Goal: Task Accomplishment & Management: Manage account settings

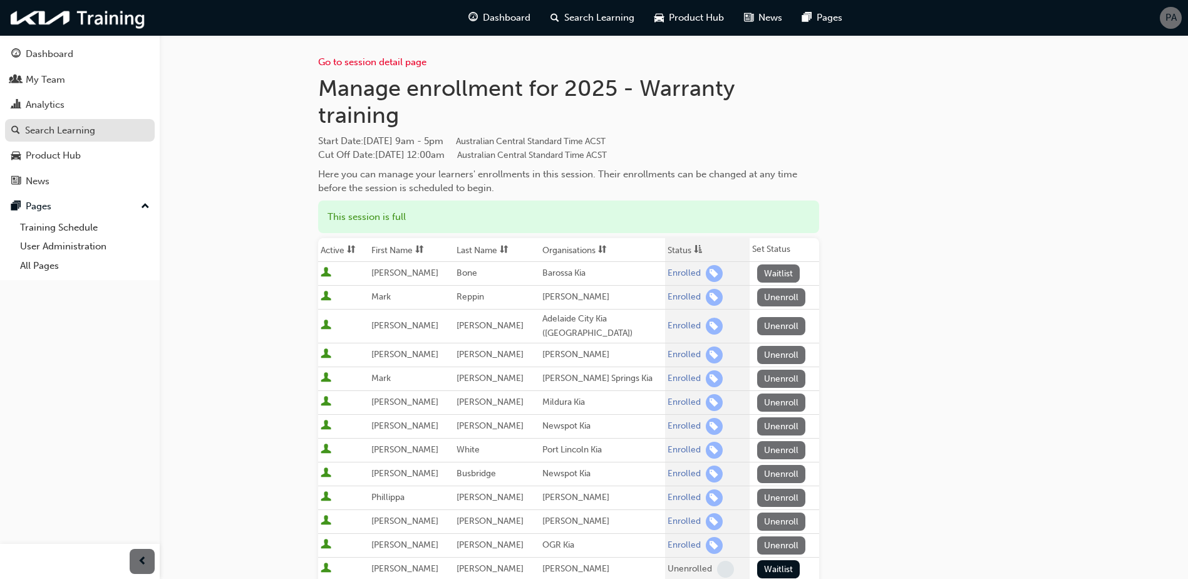
click at [76, 125] on div "Search Learning" at bounding box center [60, 130] width 70 height 14
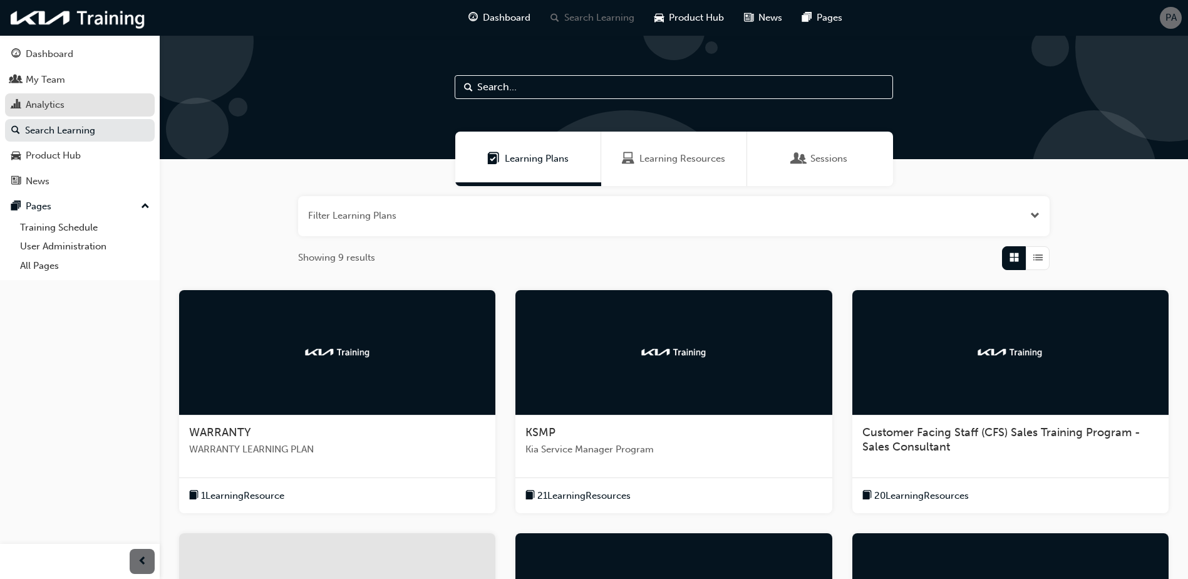
click at [63, 103] on div "Analytics" at bounding box center [45, 105] width 39 height 14
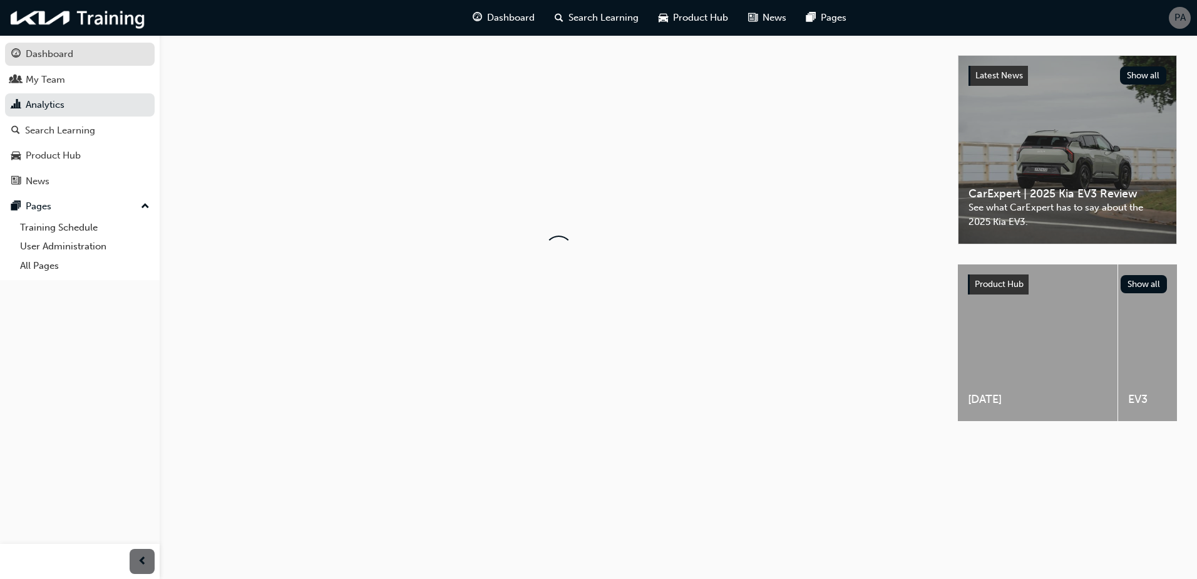
click at [62, 56] on div "Dashboard" at bounding box center [50, 54] width 48 height 14
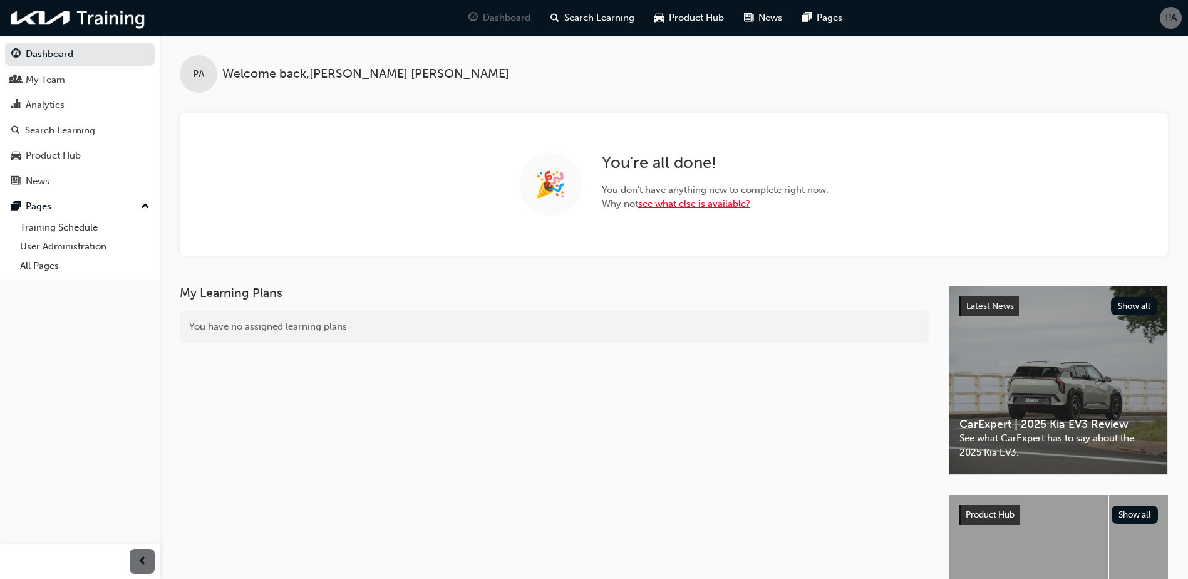
click at [679, 204] on link "see what else is available?" at bounding box center [694, 203] width 112 height 11
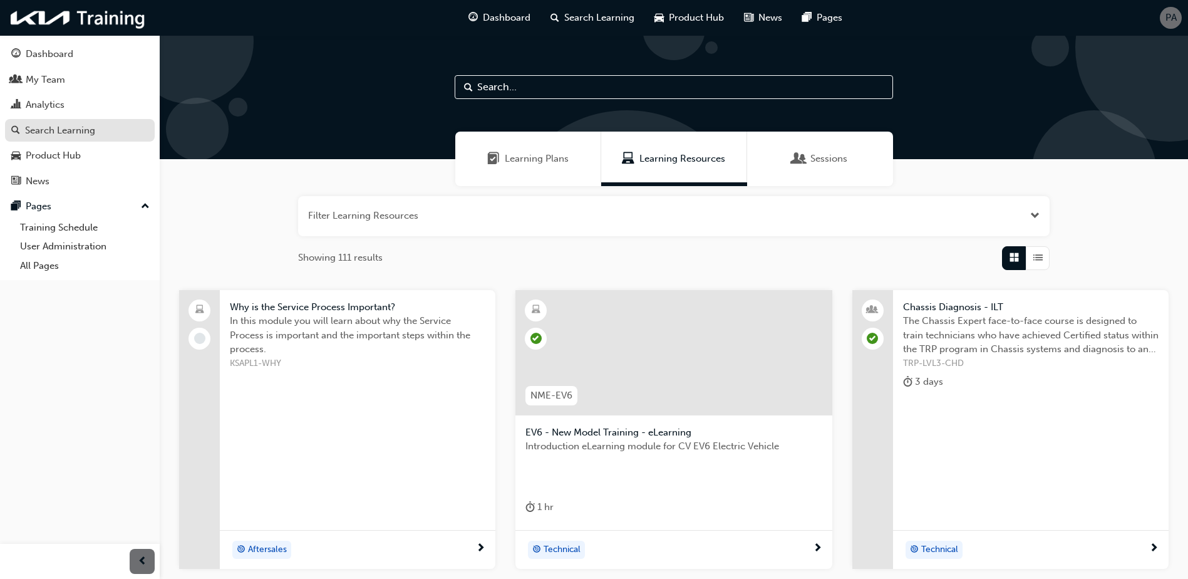
click at [85, 134] on div "Search Learning" at bounding box center [60, 130] width 70 height 14
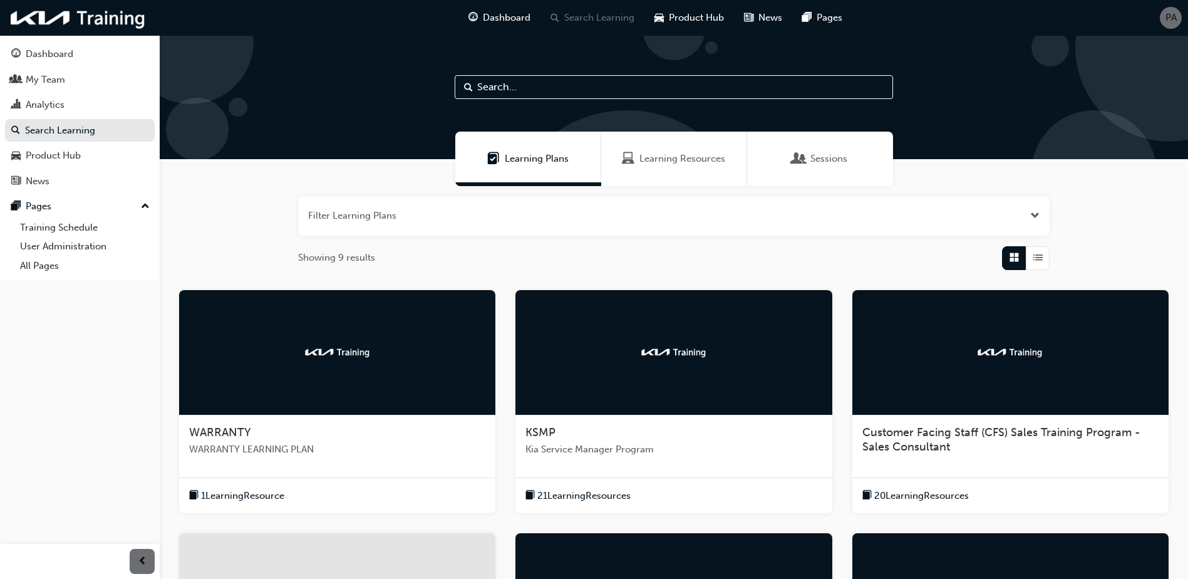
scroll to position [359, 0]
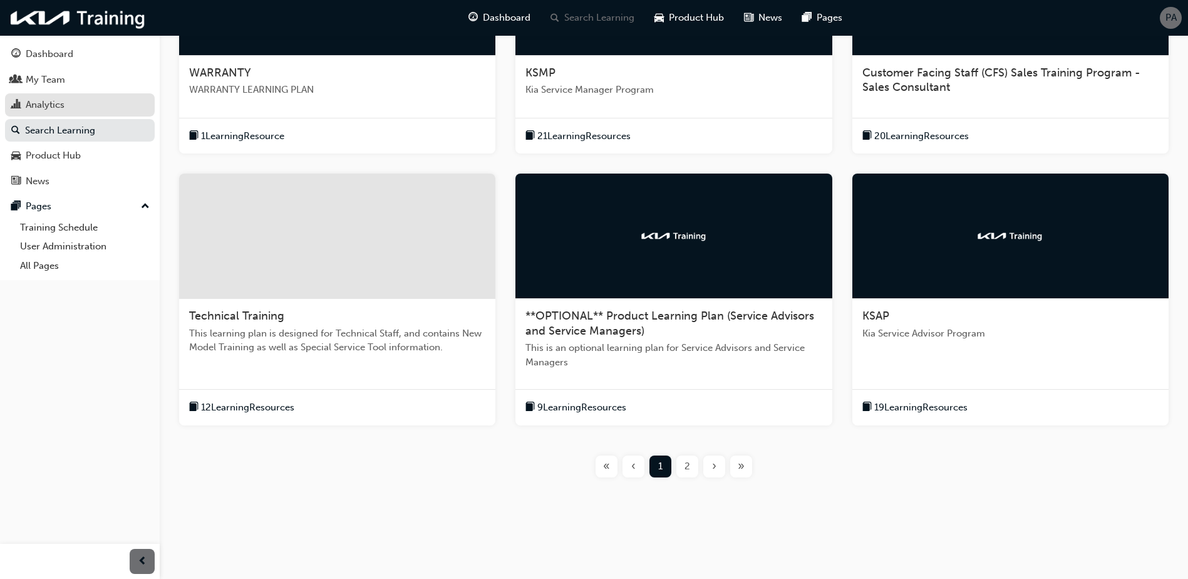
click at [96, 109] on div "Analytics" at bounding box center [79, 105] width 137 height 16
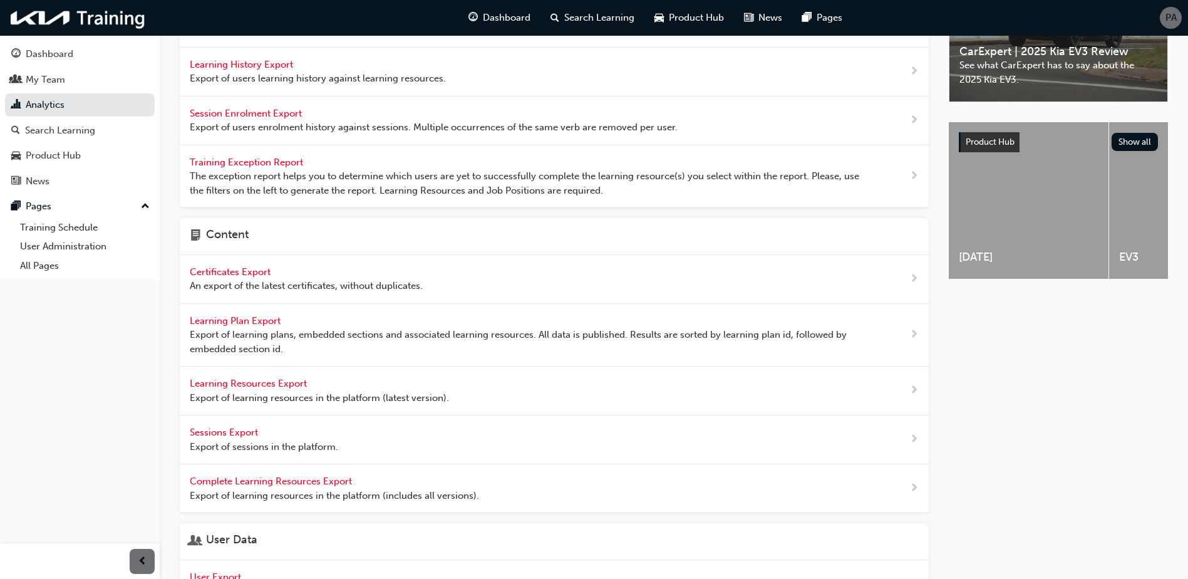
scroll to position [63, 0]
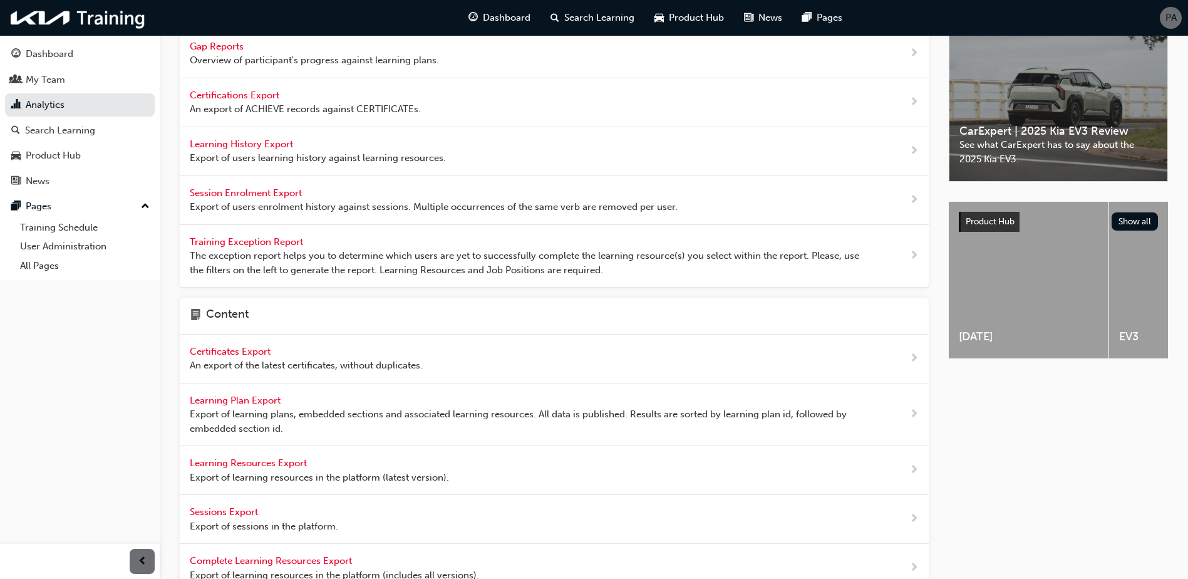
click at [260, 156] on span "Export of users learning history against learning resources." at bounding box center [318, 158] width 256 height 14
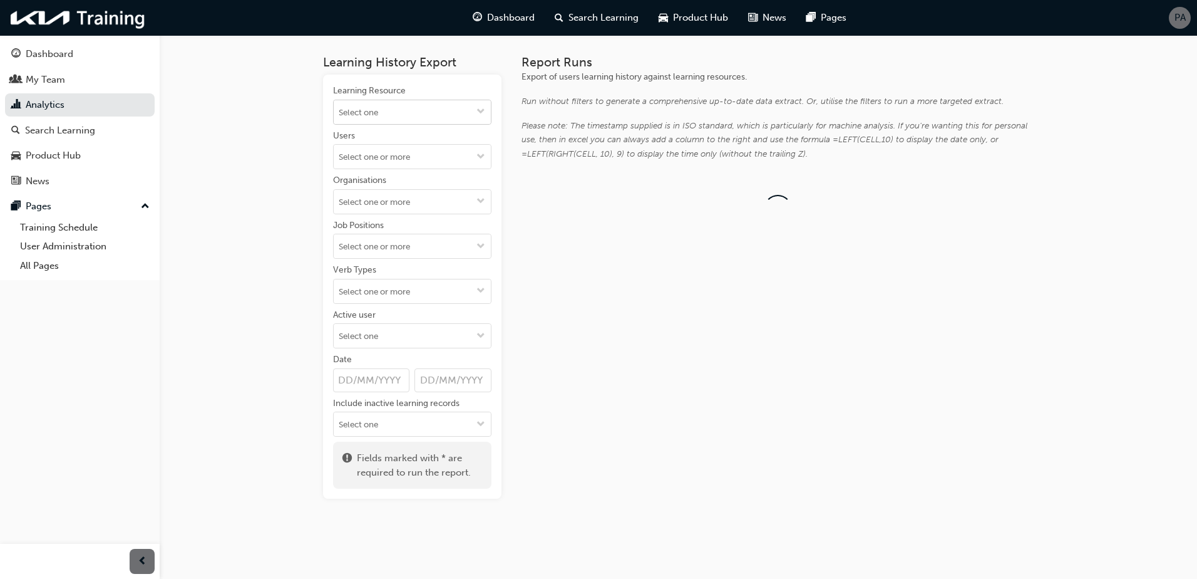
click at [386, 118] on input "Learning Resource" at bounding box center [412, 112] width 157 height 24
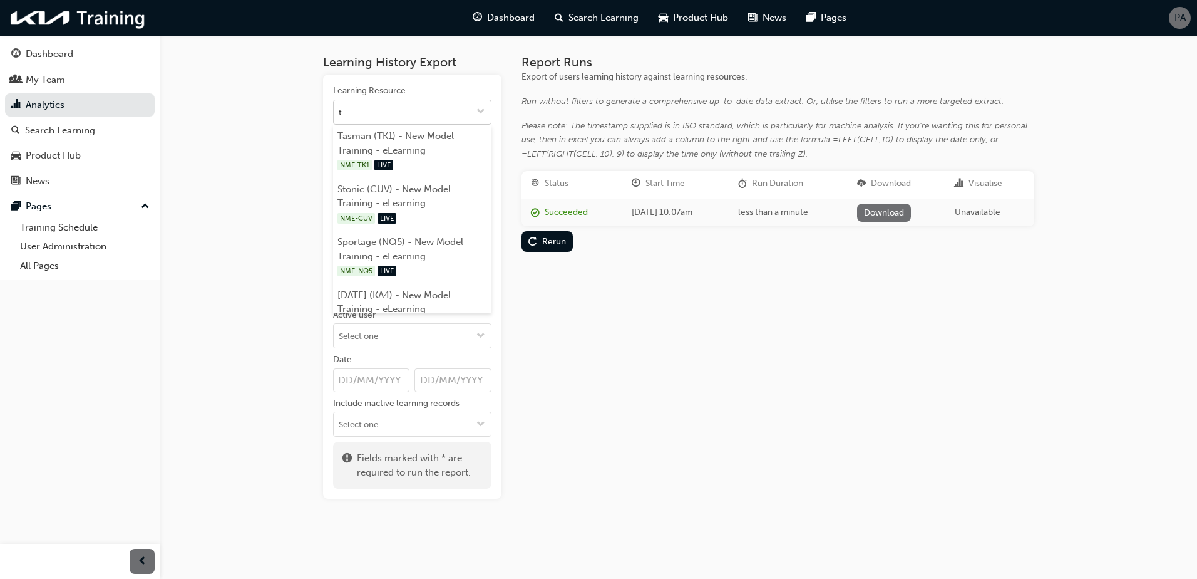
type input "tk"
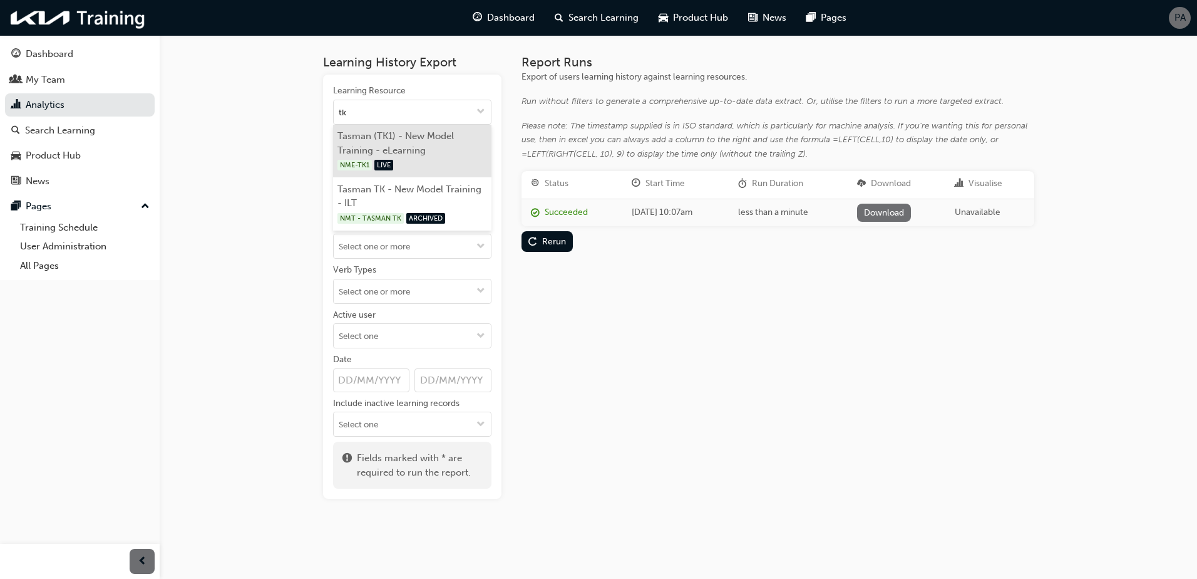
click at [391, 144] on li "Tasman (TK1) - New Model Training - eLearning NME-TK1 LIVE" at bounding box center [412, 151] width 158 height 53
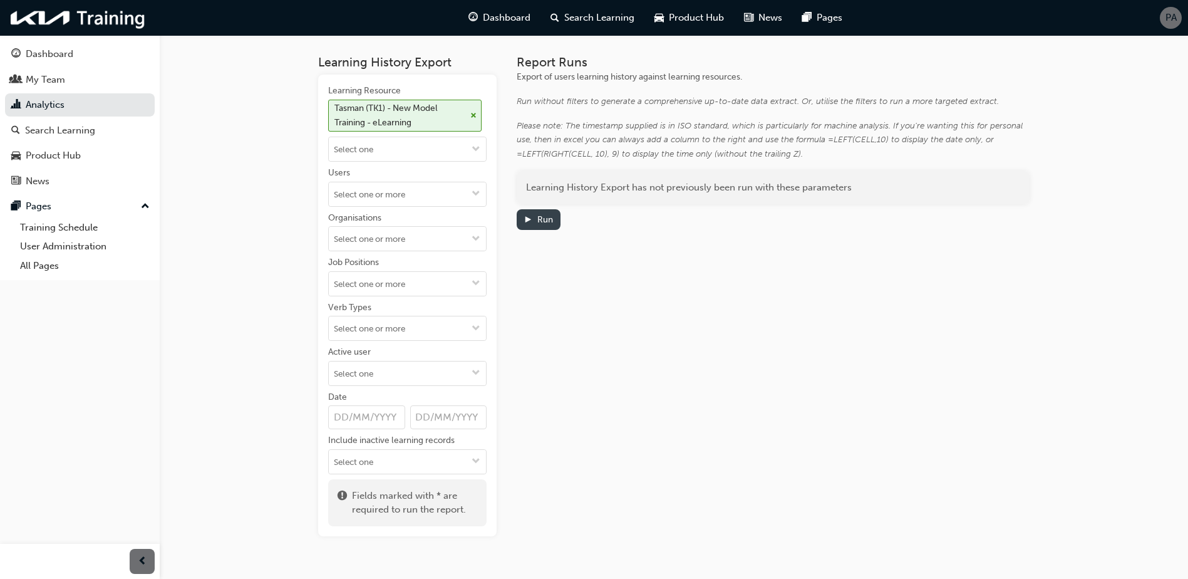
click at [538, 220] on div "Run" at bounding box center [545, 219] width 16 height 11
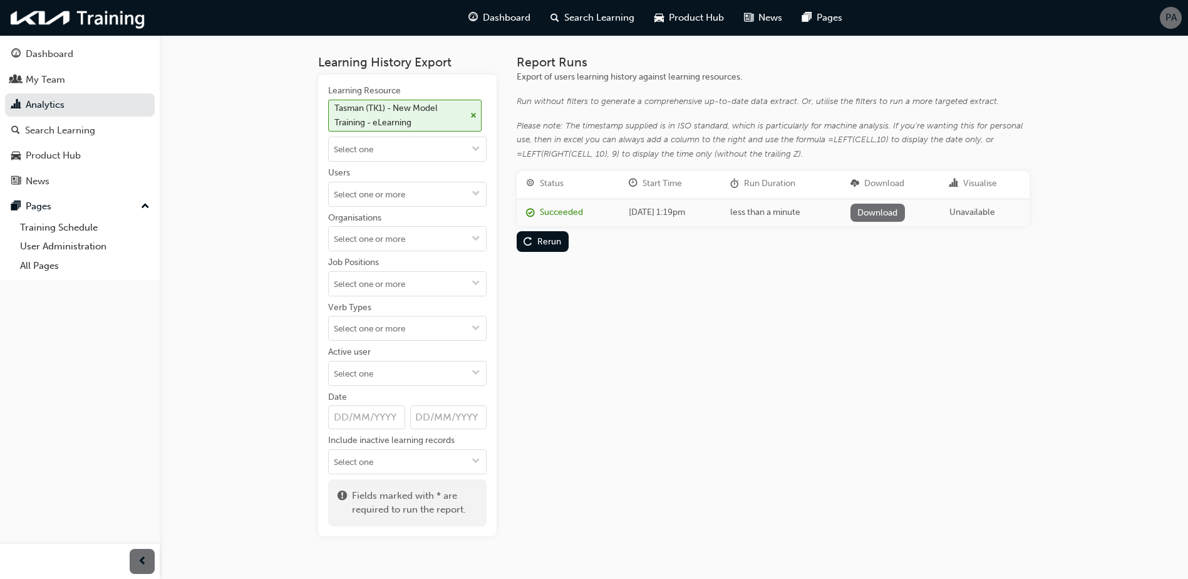
click at [889, 215] on link "Download" at bounding box center [877, 213] width 54 height 18
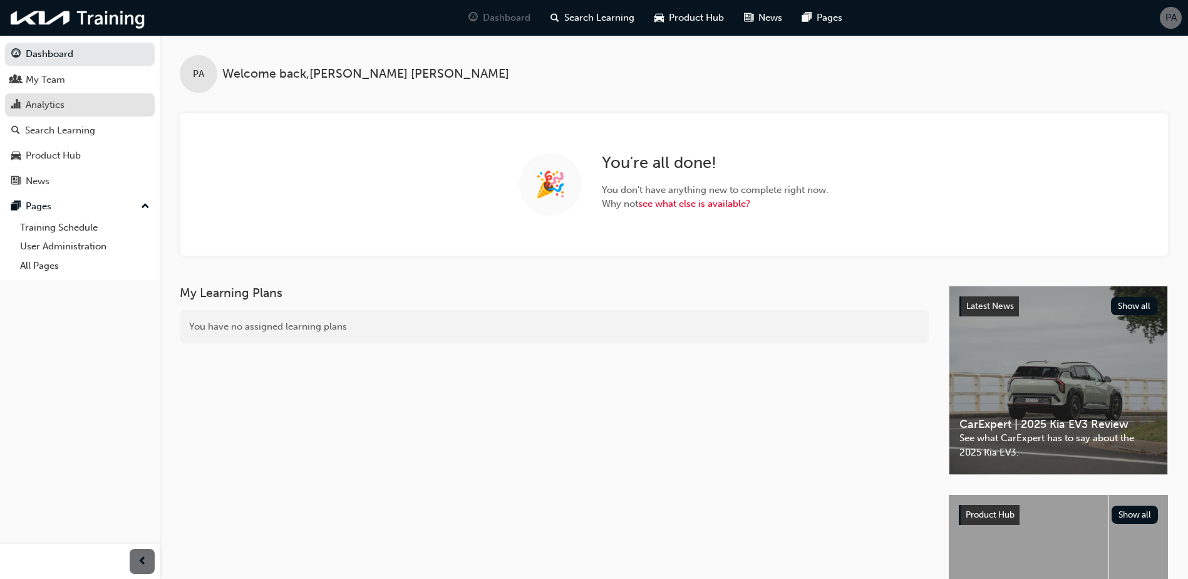
click at [61, 105] on div "Analytics" at bounding box center [45, 105] width 39 height 14
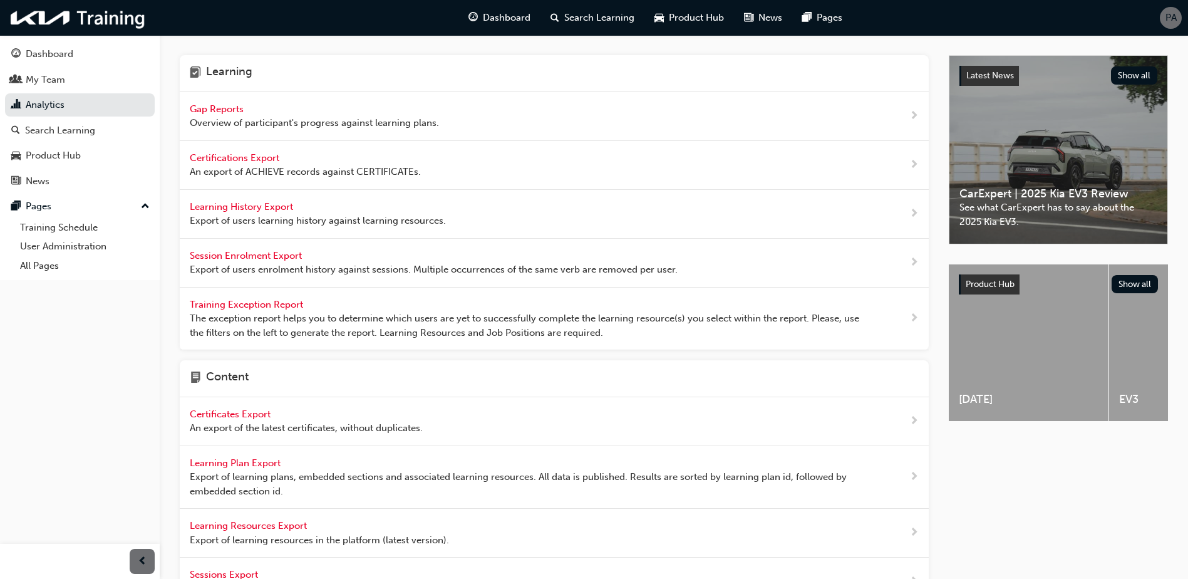
click at [232, 118] on span "Overview of participant's progress against learning plans." at bounding box center [314, 123] width 249 height 14
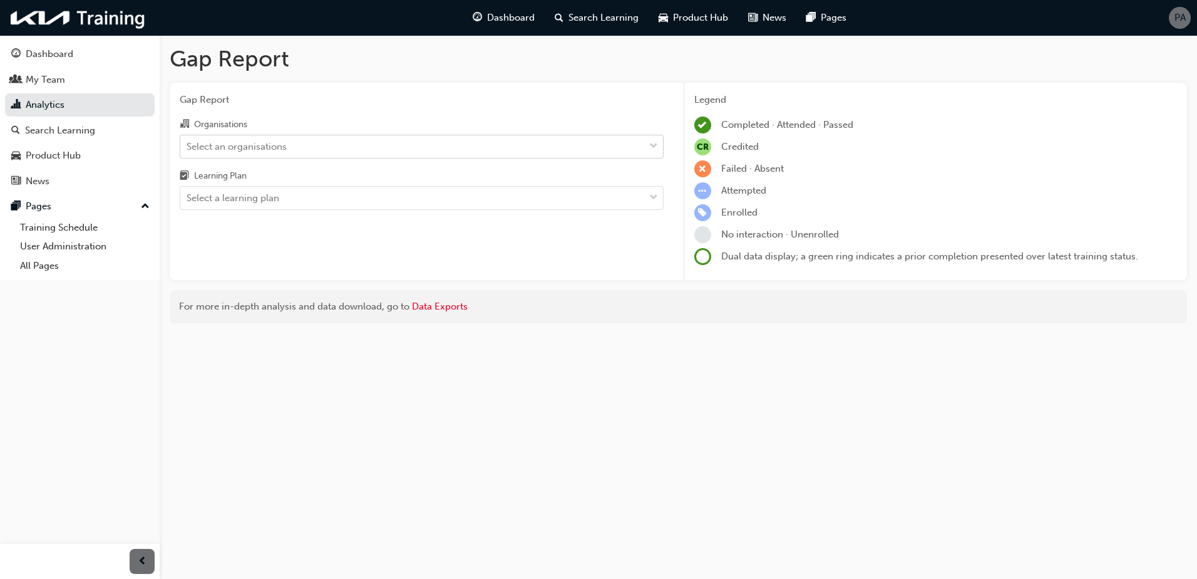
click at [241, 150] on div "Select an organisations" at bounding box center [237, 146] width 100 height 14
click at [188, 150] on input "Organisations Select an organisations" at bounding box center [187, 145] width 1 height 11
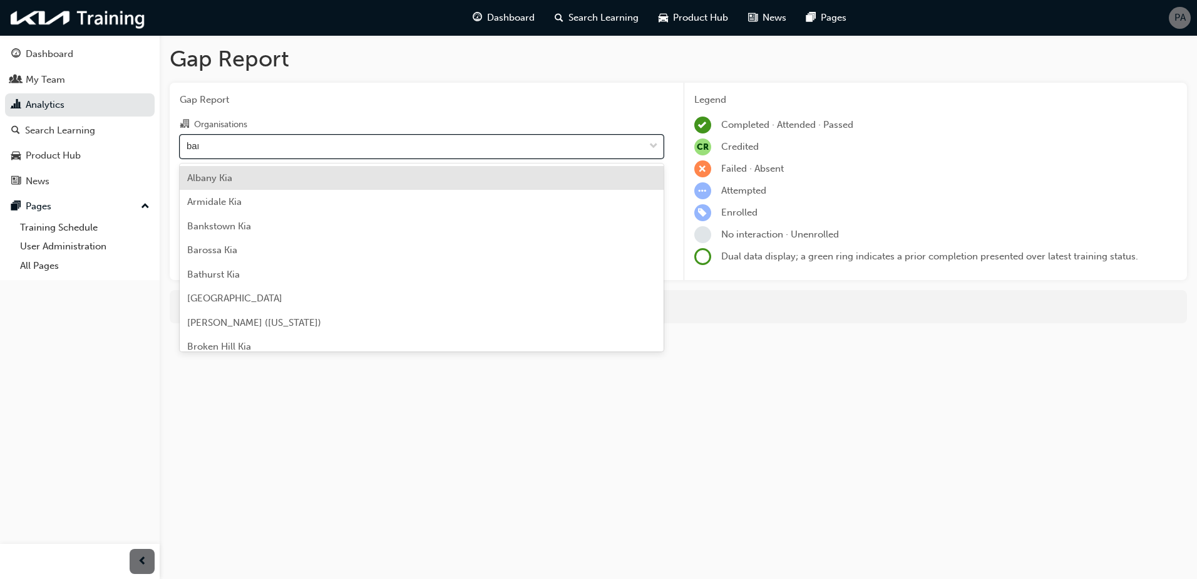
type input "baro"
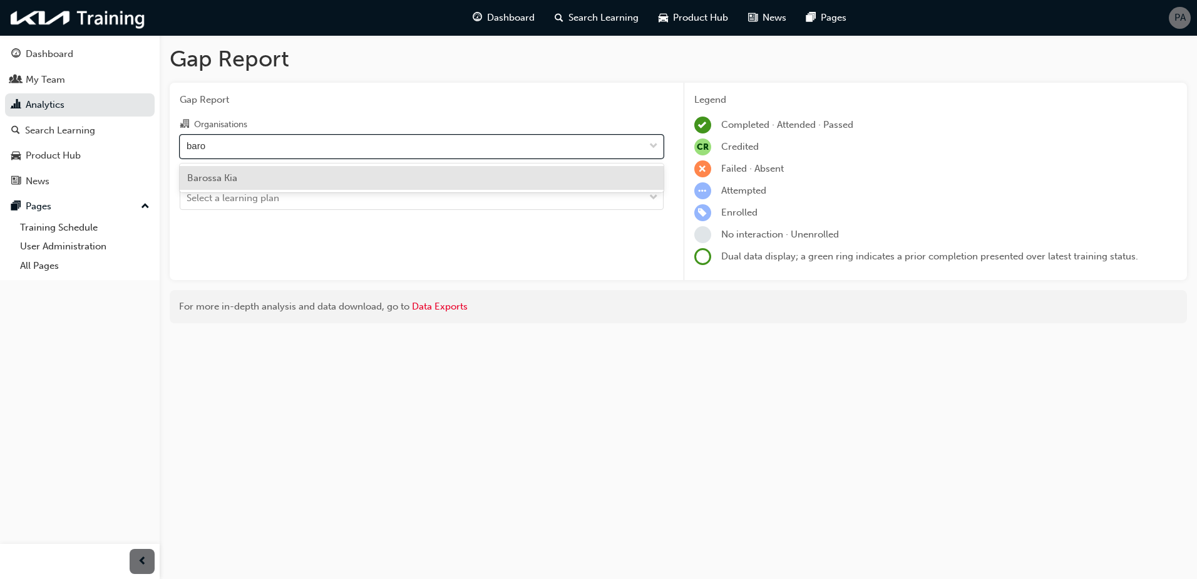
click at [239, 180] on div "Barossa Kia" at bounding box center [422, 178] width 484 height 24
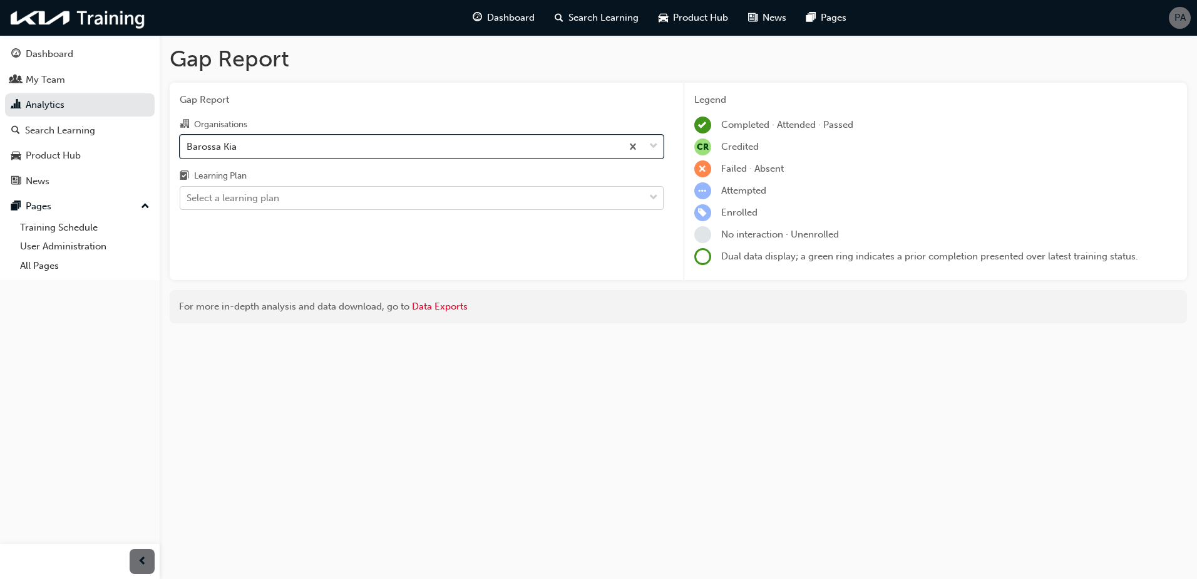
click at [243, 199] on div "Select a learning plan" at bounding box center [233, 198] width 93 height 14
click at [188, 199] on input "Learning Plan Select a learning plan" at bounding box center [187, 197] width 1 height 11
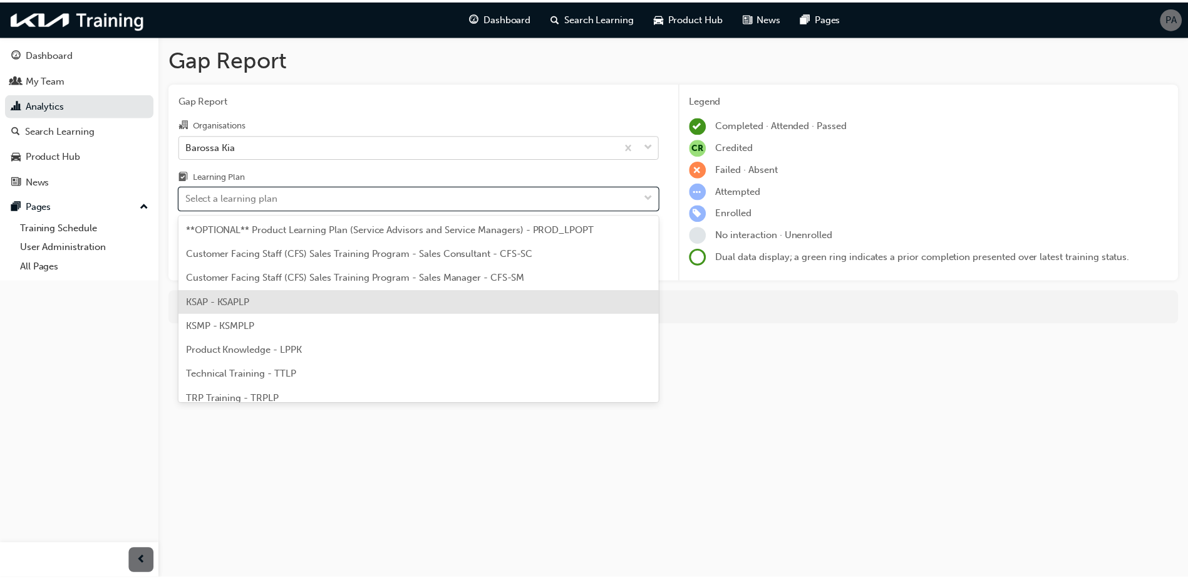
scroll to position [34, 0]
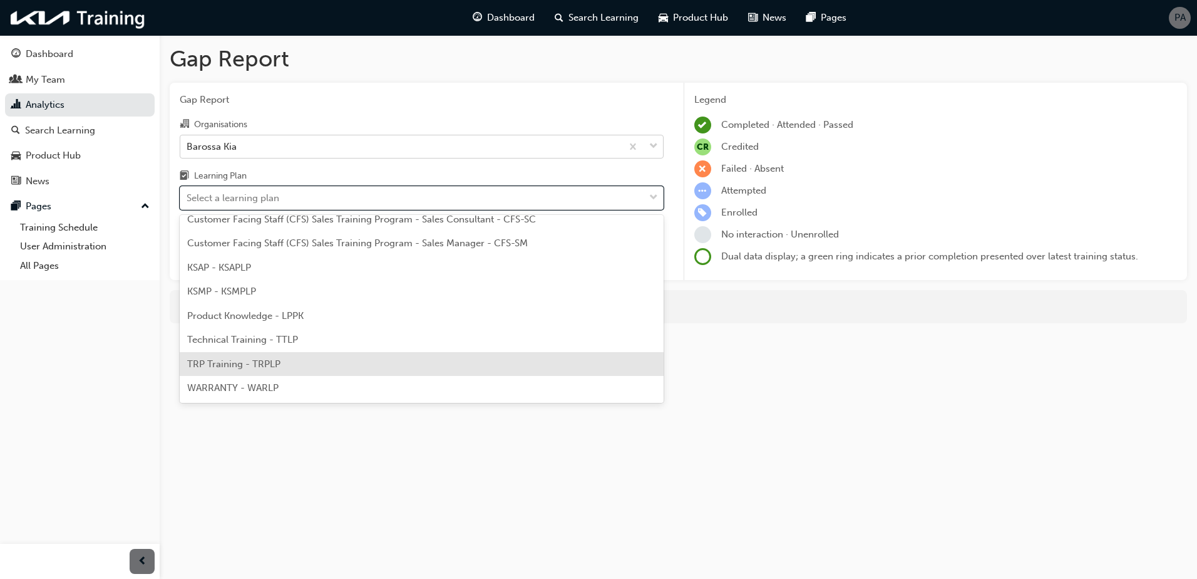
click at [258, 363] on span "TRP Training - TRPLP" at bounding box center [233, 363] width 93 height 11
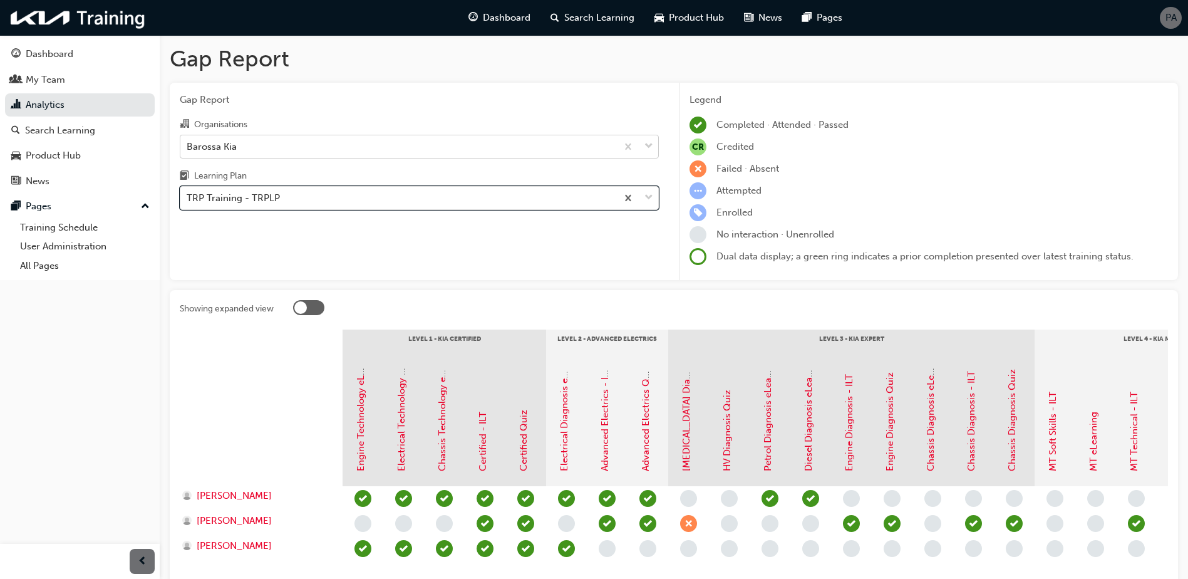
scroll to position [63, 0]
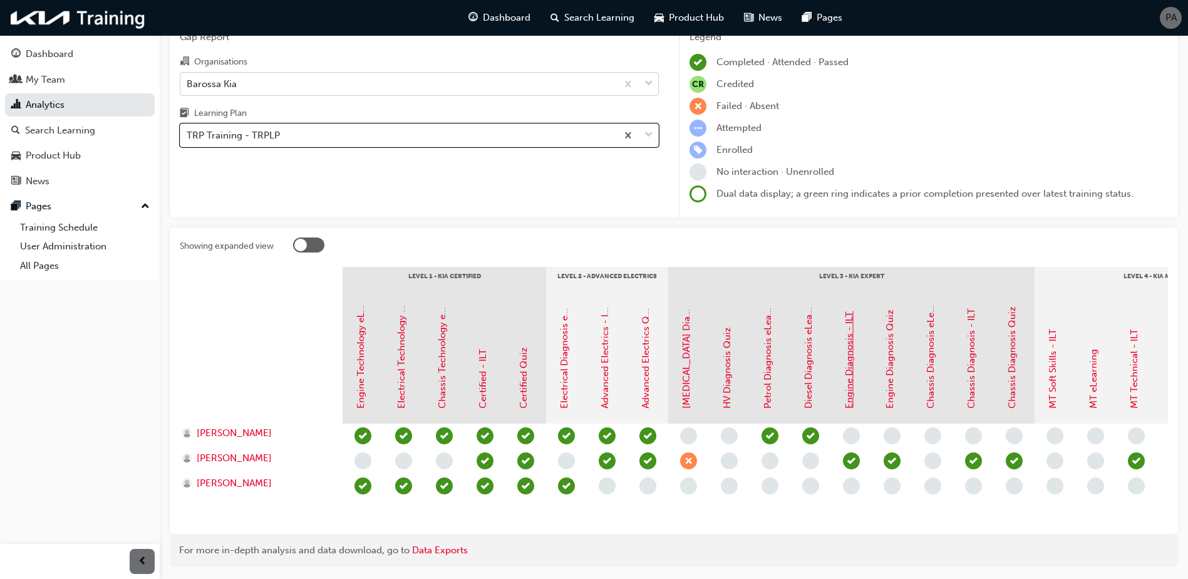
click at [853, 389] on link "Engine Diagnosis - ILT" at bounding box center [848, 359] width 11 height 97
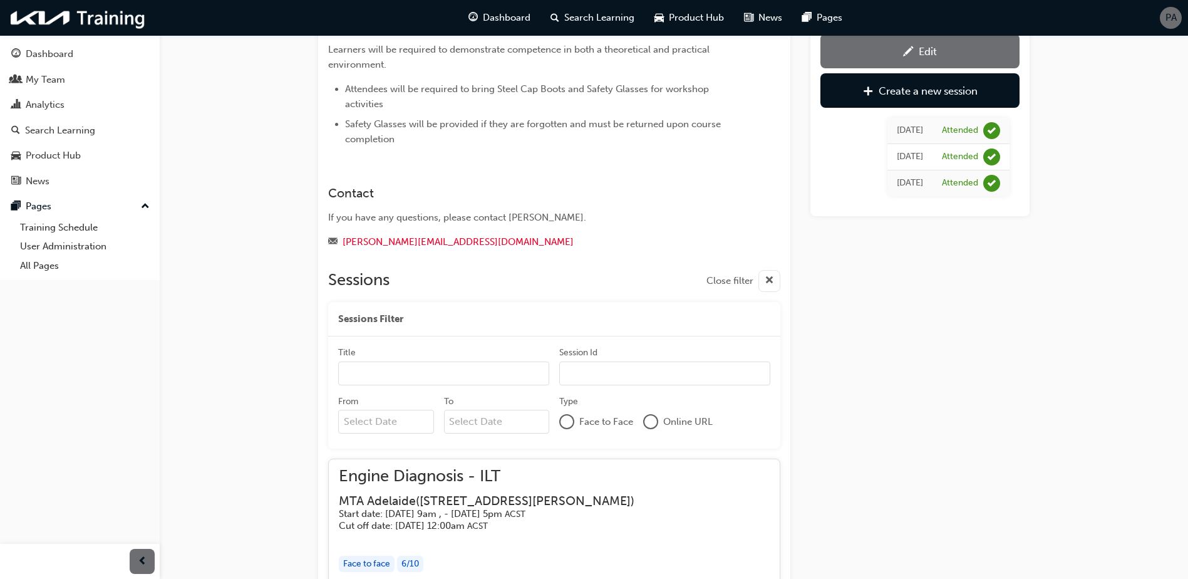
scroll to position [333, 0]
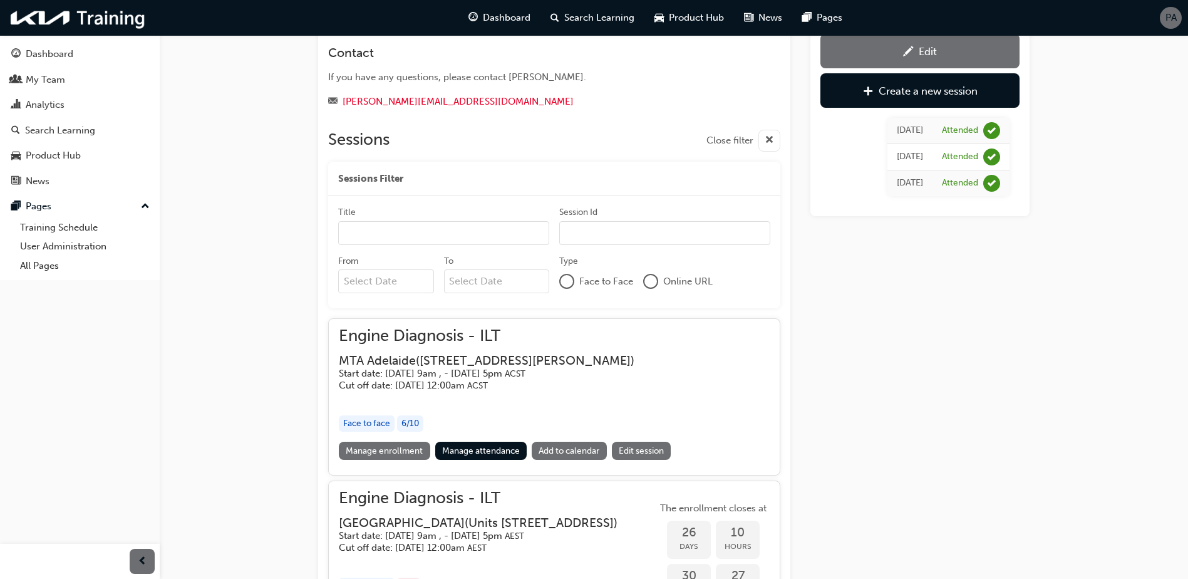
click at [399, 448] on link "Manage enrollment" at bounding box center [384, 450] width 91 height 18
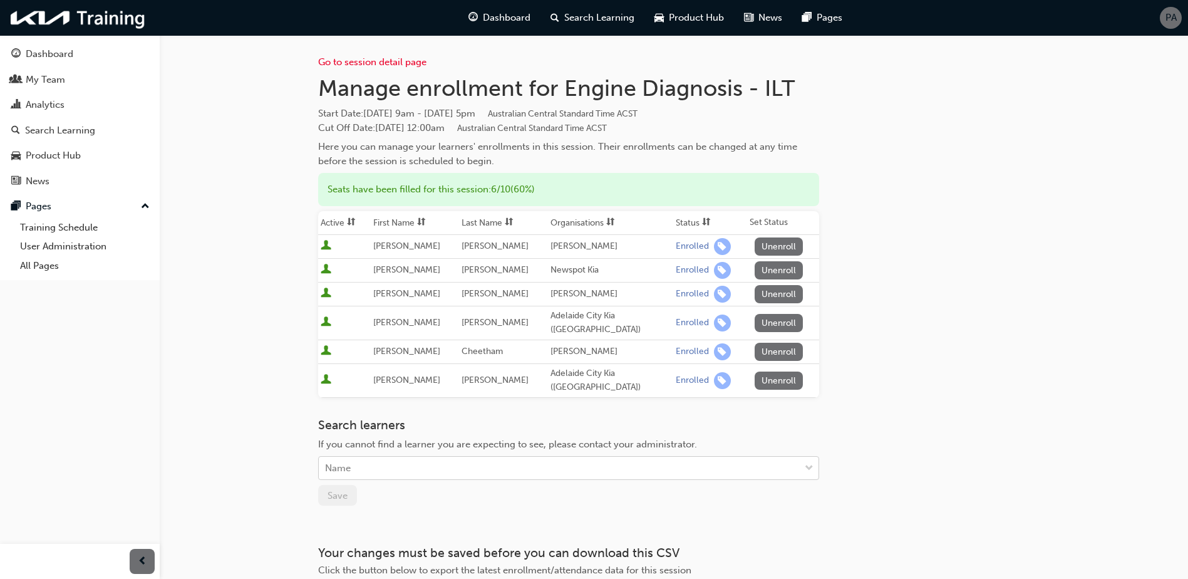
click at [349, 461] on div "Name" at bounding box center [338, 468] width 26 height 14
type input "stoko"
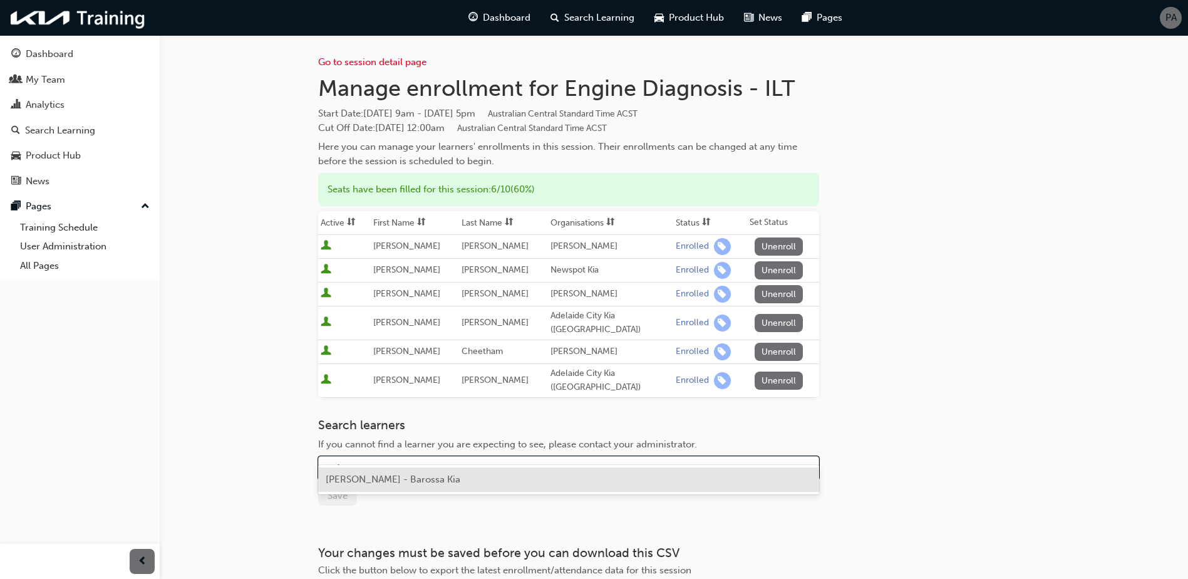
click at [356, 467] on div "[PERSON_NAME] - Barossa Kia" at bounding box center [568, 479] width 501 height 24
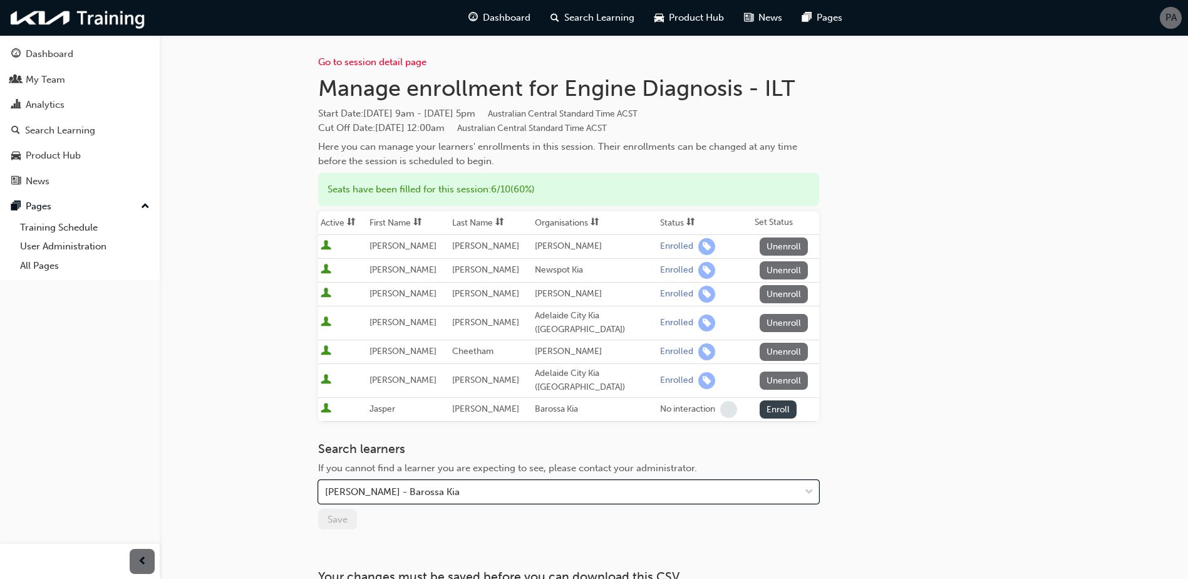
click at [763, 400] on button "Enroll" at bounding box center [779, 409] width 38 height 18
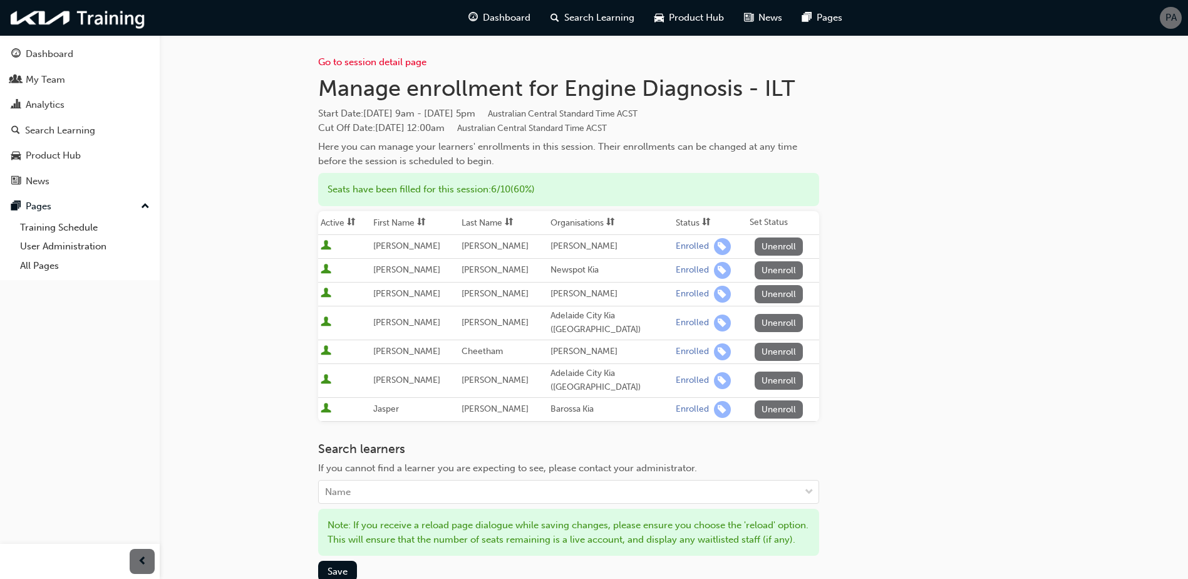
scroll to position [63, 0]
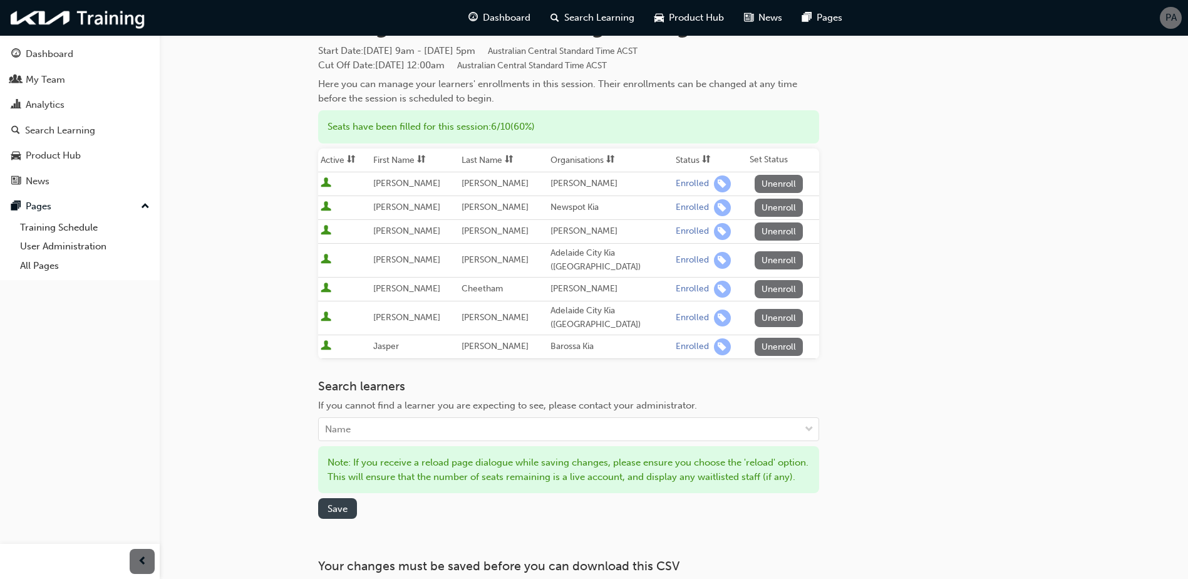
click at [335, 504] on span "Save" at bounding box center [337, 508] width 20 height 11
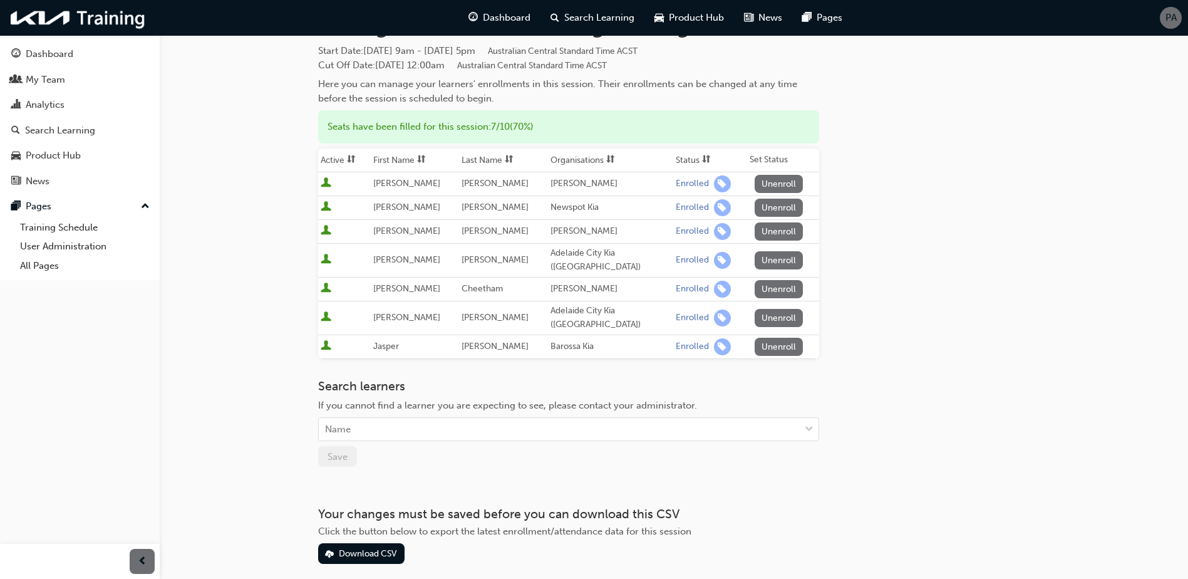
click at [773, 203] on button "Unenroll" at bounding box center [779, 207] width 49 height 18
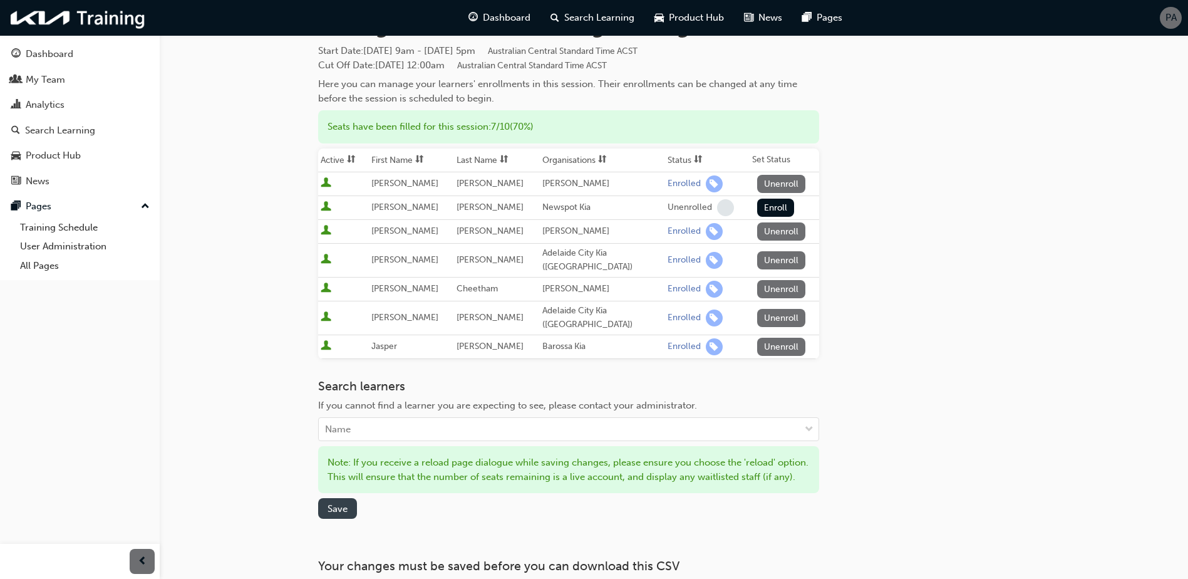
click at [324, 505] on button "Save" at bounding box center [337, 508] width 39 height 21
